Goal: Task Accomplishment & Management: Manage account settings

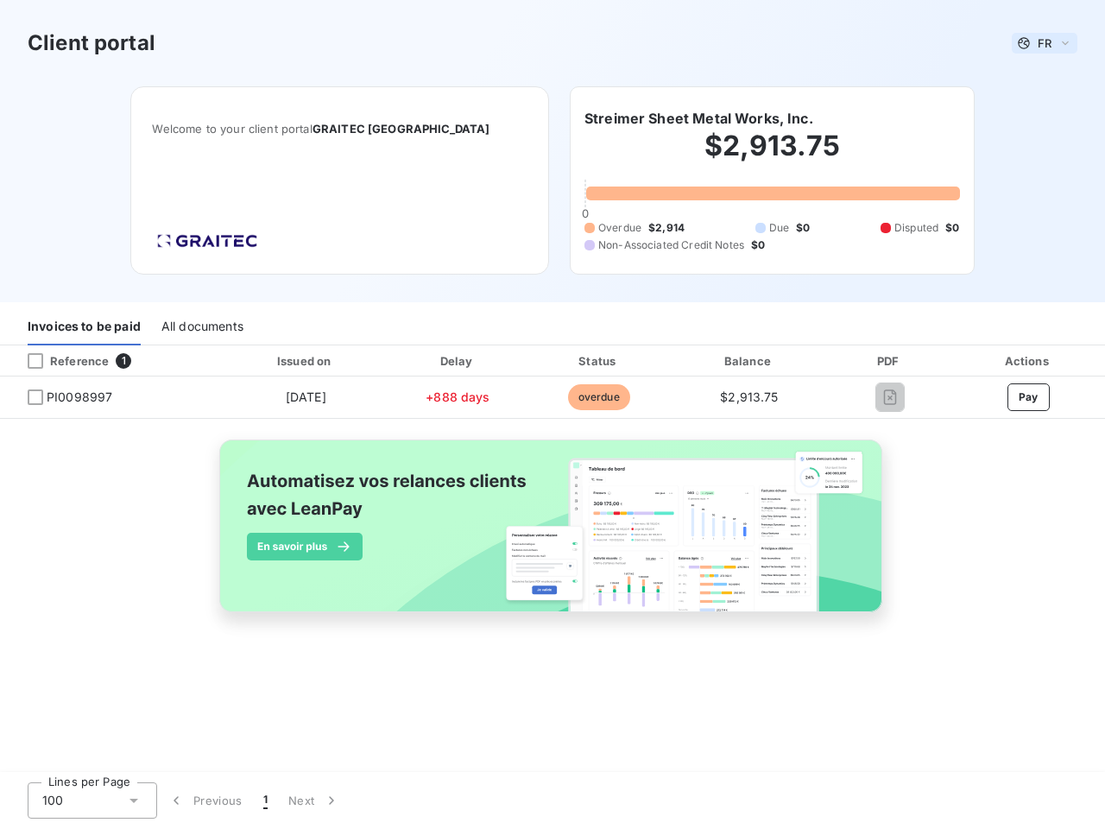
click at [1045, 43] on span "FR" at bounding box center [1045, 43] width 14 height 14
click at [699, 118] on h6 "Streimer Sheet Metal Works, Inc." at bounding box center [699, 118] width 229 height 21
click at [84, 327] on div "Invoices to be paid" at bounding box center [84, 327] width 113 height 36
